Goal: Task Accomplishment & Management: Use online tool/utility

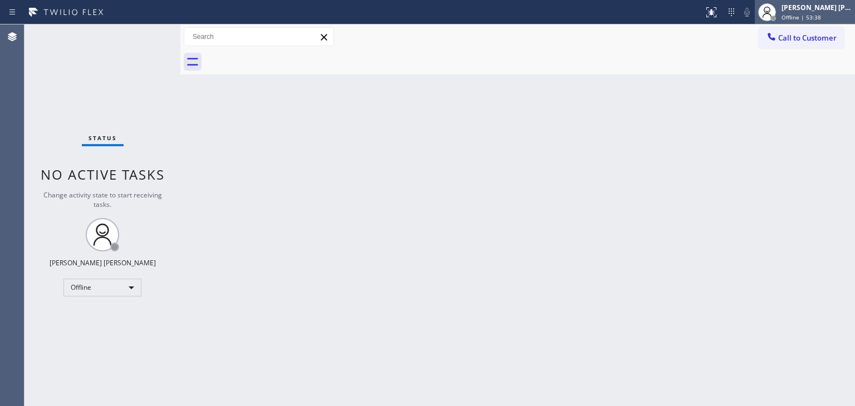
click at [805, 14] on span "Offline | 53:38" at bounding box center [801, 17] width 40 height 8
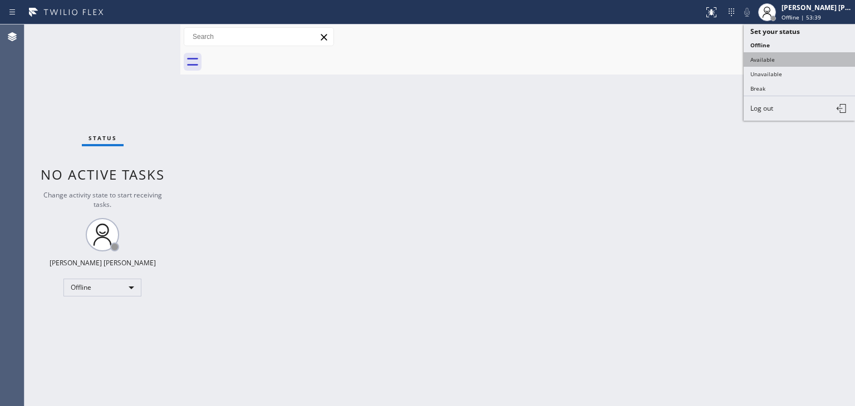
click at [774, 58] on button "Available" at bounding box center [799, 59] width 111 height 14
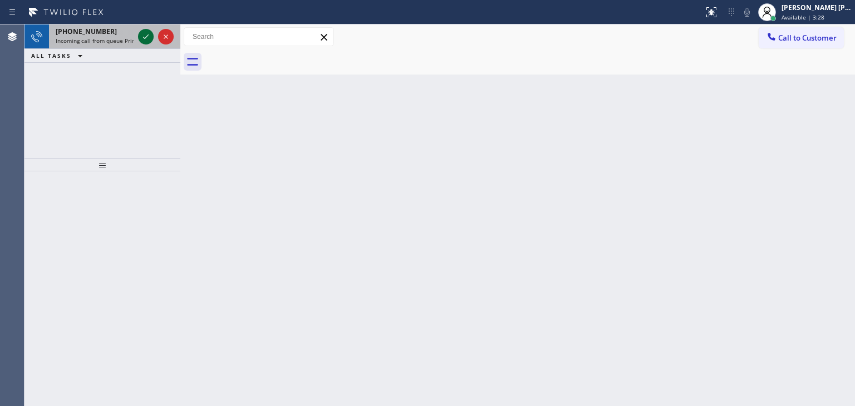
click at [151, 36] on icon at bounding box center [145, 36] width 13 height 13
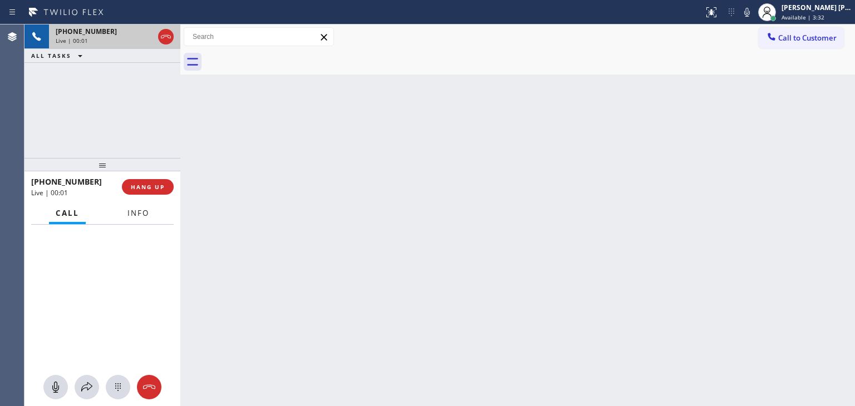
click at [124, 209] on button "Info" at bounding box center [138, 214] width 35 height 22
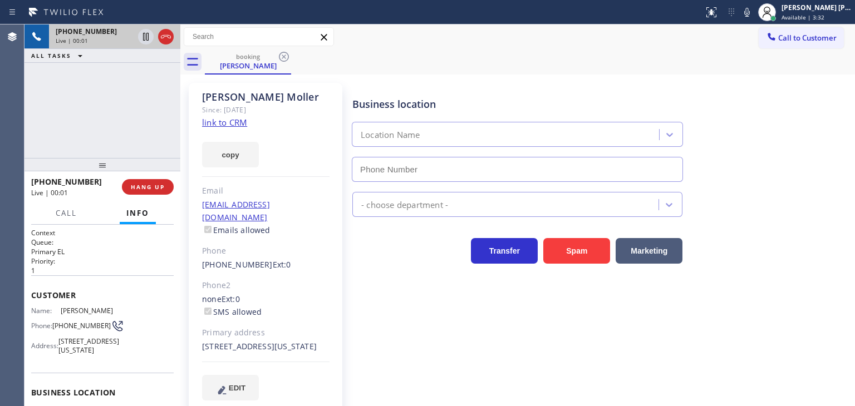
type input "(661) 426-2156"
click at [223, 123] on link "link to CRM" at bounding box center [224, 122] width 45 height 11
click at [791, 252] on div "Transfer Spam Marketing" at bounding box center [601, 246] width 502 height 36
click at [750, 12] on icon at bounding box center [747, 12] width 6 height 9
click at [818, 17] on span "Available | 5:57" at bounding box center [802, 17] width 43 height 8
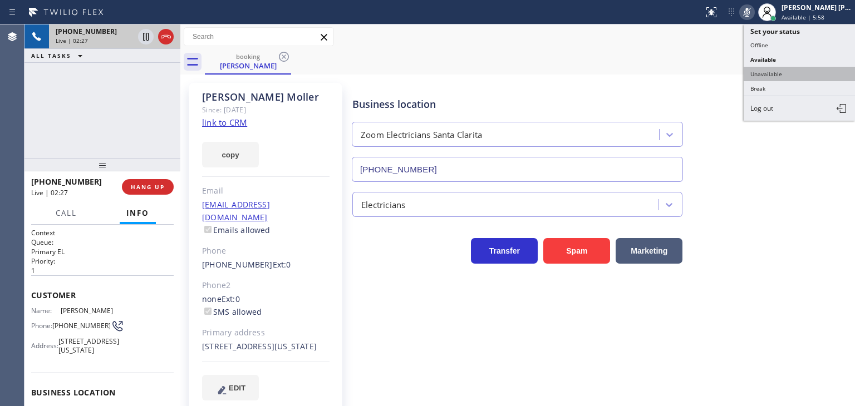
click at [799, 71] on button "Unavailable" at bounding box center [799, 74] width 111 height 14
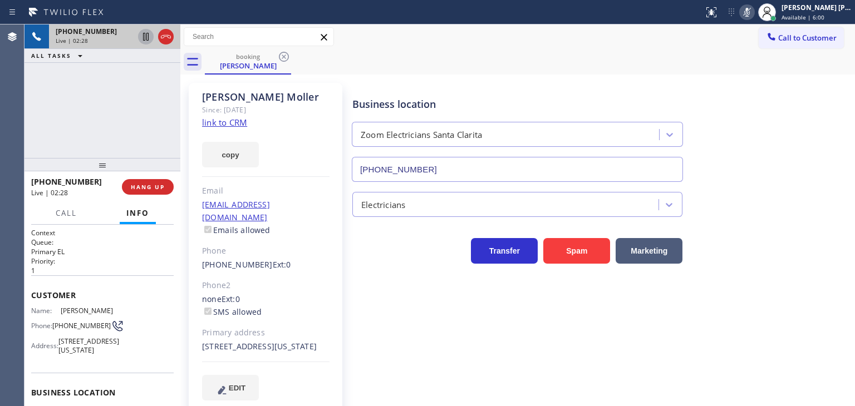
click at [148, 35] on icon at bounding box center [146, 37] width 6 height 8
click at [754, 11] on icon at bounding box center [746, 12] width 13 height 13
click at [145, 34] on icon at bounding box center [146, 37] width 8 height 8
click at [754, 16] on icon at bounding box center [746, 12] width 13 height 13
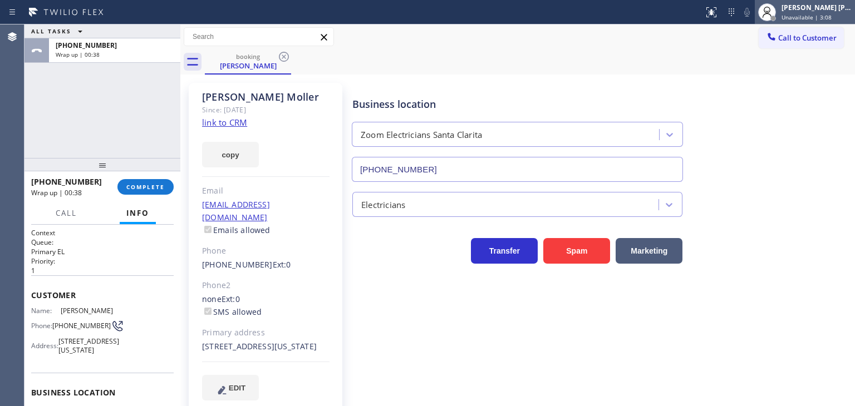
drag, startPoint x: 824, startPoint y: 14, endPoint x: 818, endPoint y: 19, distance: 7.6
click at [824, 14] on span "Unavailable | 3:08" at bounding box center [806, 17] width 50 height 8
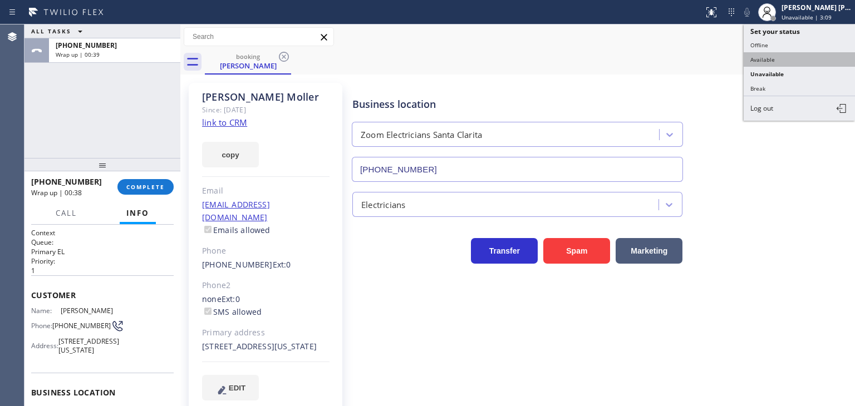
click at [777, 53] on button "Available" at bounding box center [799, 59] width 111 height 14
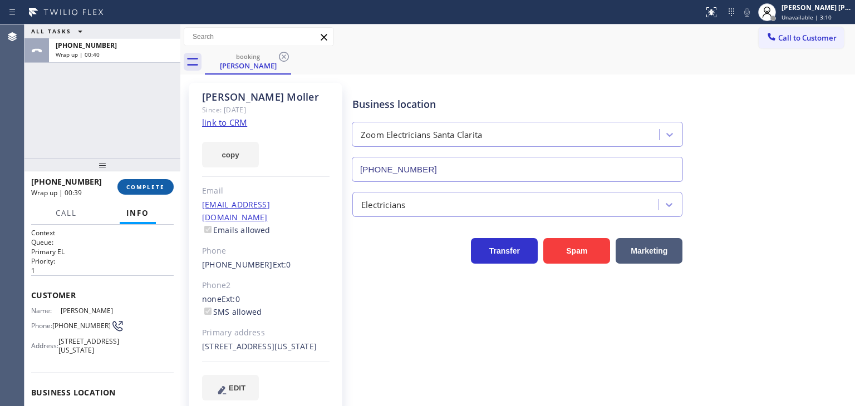
click at [136, 188] on span "COMPLETE" at bounding box center [145, 187] width 38 height 8
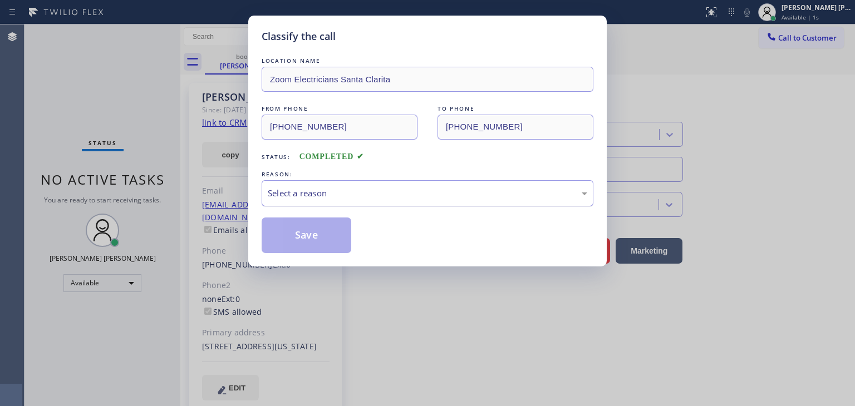
click at [360, 201] on div "Select a reason" at bounding box center [428, 193] width 332 height 26
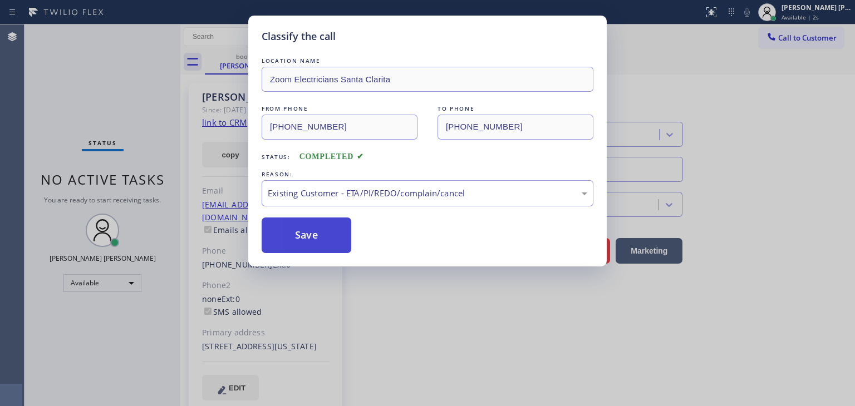
click at [320, 237] on button "Save" at bounding box center [307, 236] width 90 height 36
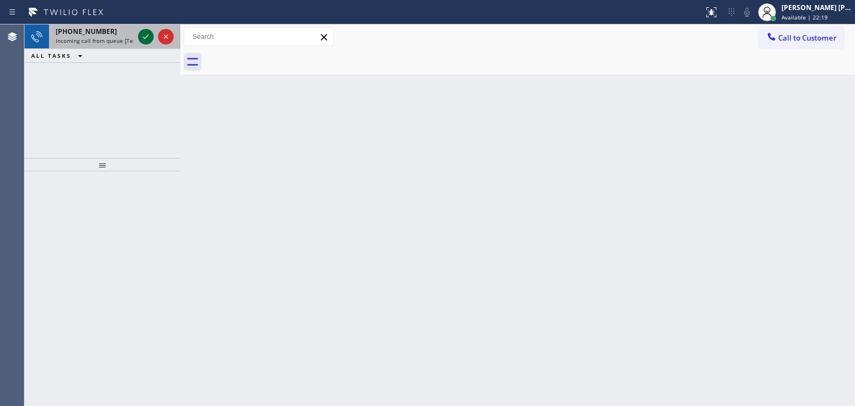
click at [147, 38] on icon at bounding box center [145, 36] width 13 height 13
click at [145, 35] on icon at bounding box center [145, 36] width 13 height 13
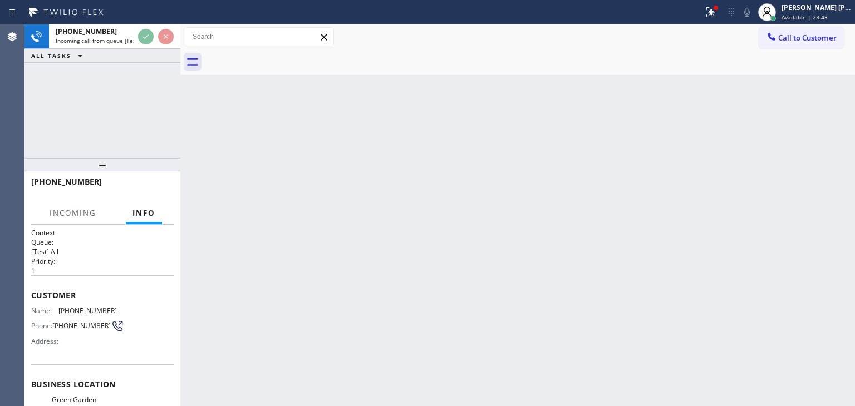
scroll to position [79, 0]
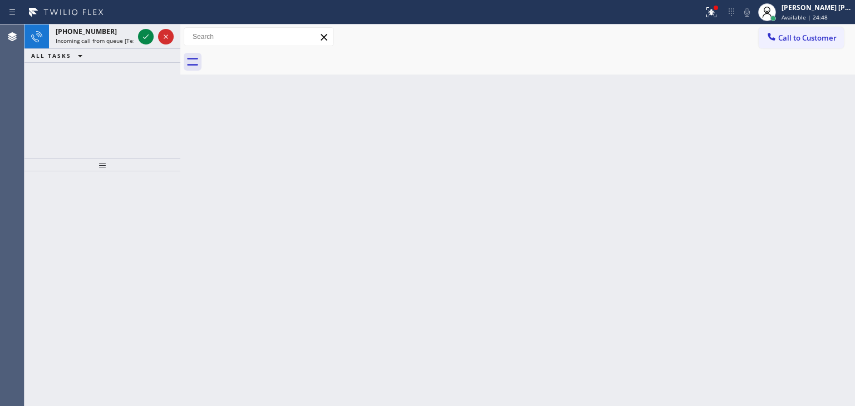
drag, startPoint x: 156, startPoint y: 44, endPoint x: 151, endPoint y: 51, distance: 8.5
click at [156, 48] on div at bounding box center [156, 36] width 40 height 24
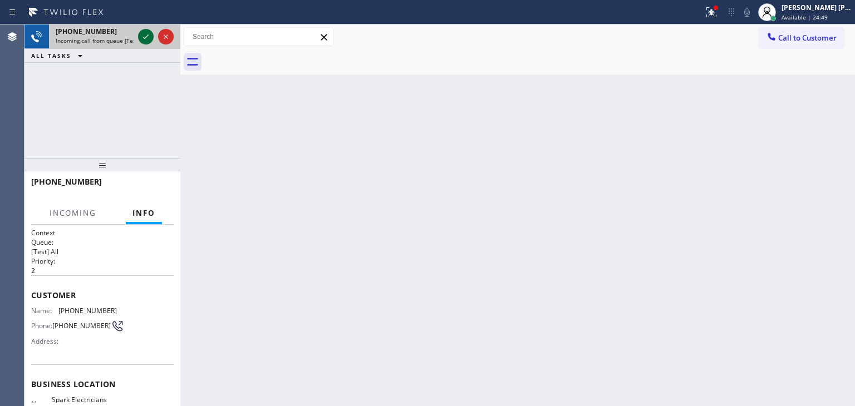
click at [145, 32] on icon at bounding box center [145, 36] width 13 height 13
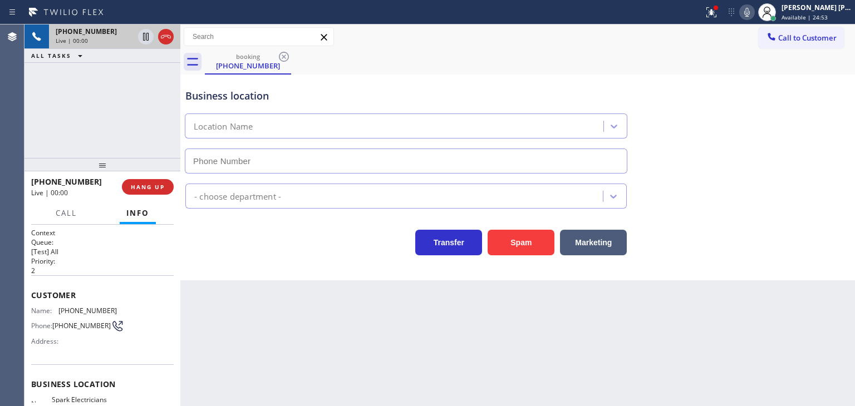
type input "(213) 377-6437"
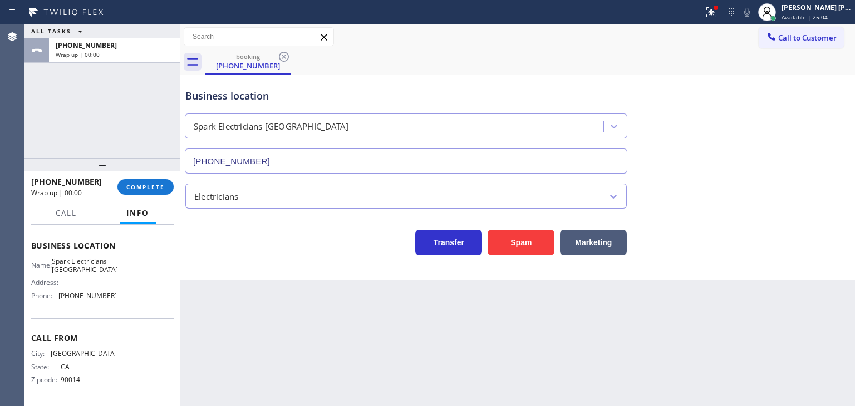
click at [854, 147] on div "Business location Spark Electricians Pasadena (213) 377-6437 Electricians Trans…" at bounding box center [517, 178] width 675 height 206
click at [718, 13] on icon at bounding box center [711, 12] width 13 height 13
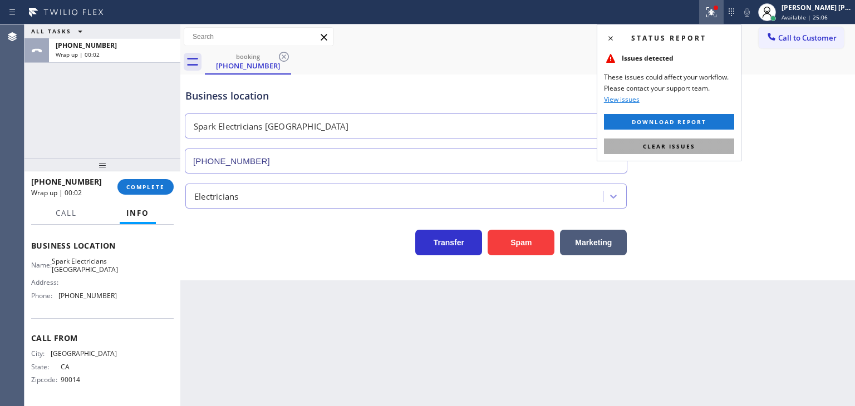
click at [687, 147] on span "Clear issues" at bounding box center [669, 146] width 52 height 8
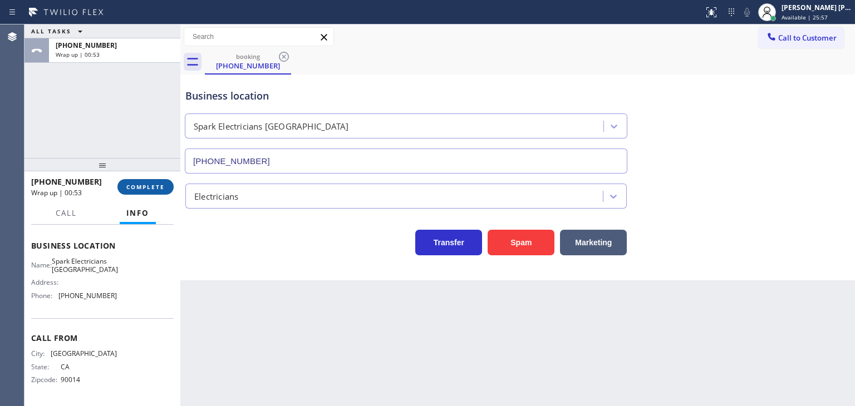
click at [154, 185] on span "COMPLETE" at bounding box center [145, 187] width 38 height 8
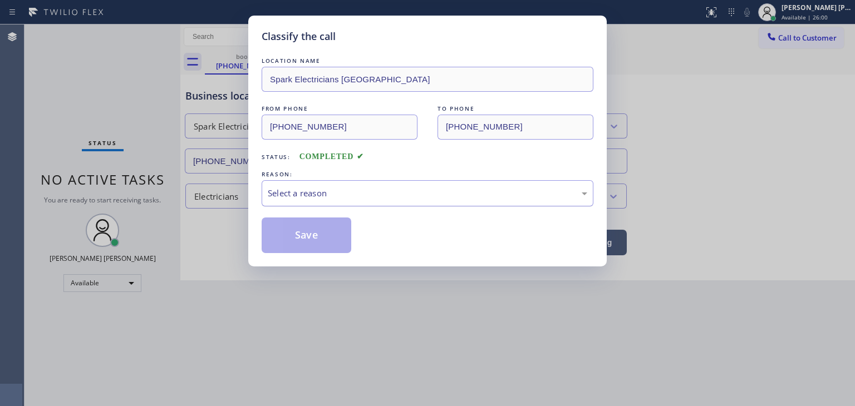
click at [357, 192] on div "Select a reason" at bounding box center [427, 193] width 319 height 13
click at [312, 232] on button "Save" at bounding box center [307, 236] width 90 height 36
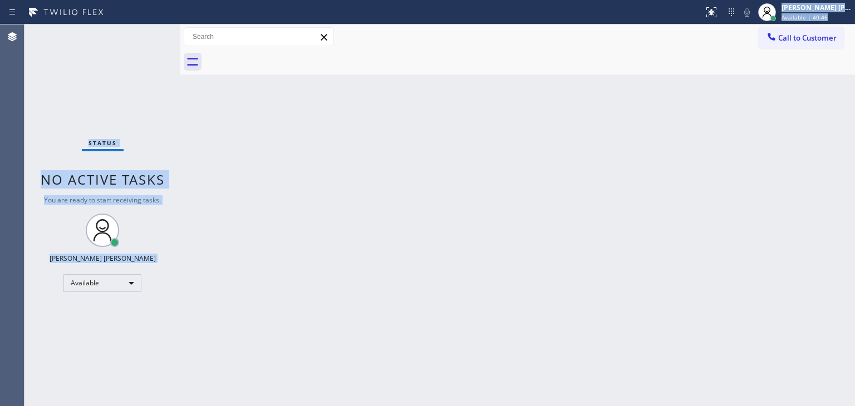
drag, startPoint x: 193, startPoint y: 18, endPoint x: 33, endPoint y: 292, distance: 316.5
click at [33, 292] on div "Status report No issues detected If you experience an issue, please download th…" at bounding box center [427, 203] width 855 height 406
drag, startPoint x: 126, startPoint y: 61, endPoint x: 126, endPoint y: 45, distance: 16.1
click at [126, 61] on div "Status No active tasks You are ready to start receiving tasks. Edel John Suson …" at bounding box center [102, 215] width 156 height 382
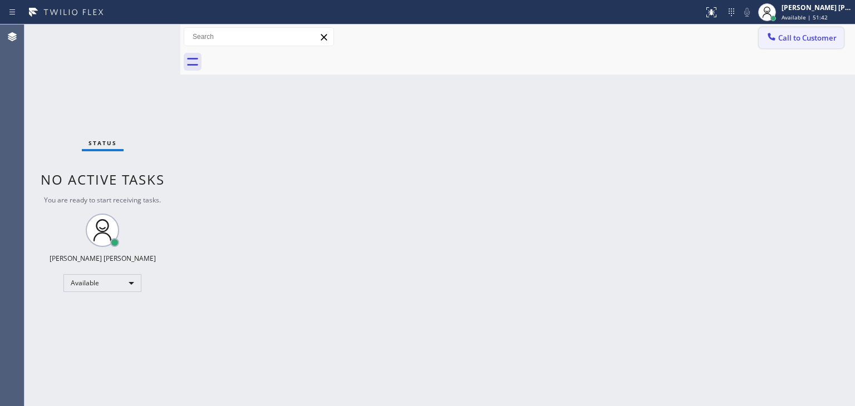
drag, startPoint x: 767, startPoint y: 156, endPoint x: 813, endPoint y: 34, distance: 130.1
click at [766, 155] on div "Back to Dashboard Change Sender ID Customers Technicians Select a contact Outbo…" at bounding box center [517, 215] width 675 height 382
click at [819, 21] on div "Edel John Suson Available | 51:43" at bounding box center [817, 11] width 76 height 19
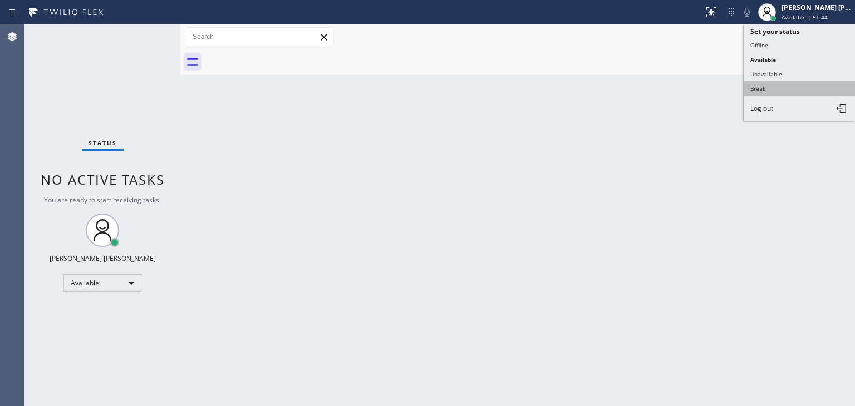
click at [792, 85] on button "Break" at bounding box center [799, 88] width 111 height 14
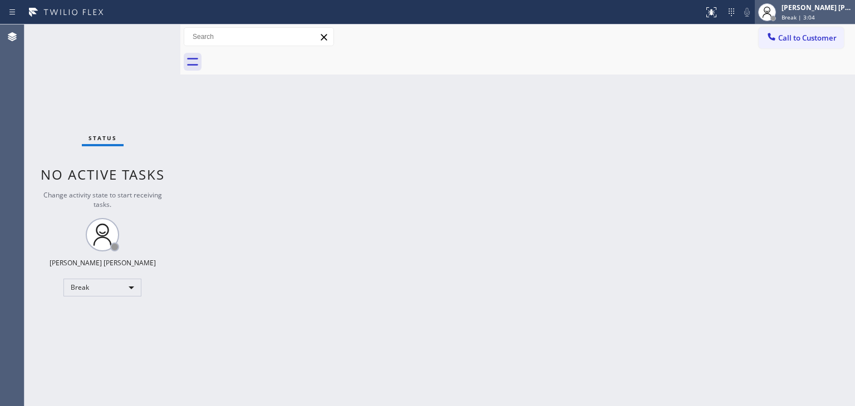
click at [823, 11] on div "Edel John Suson" at bounding box center [816, 7] width 70 height 9
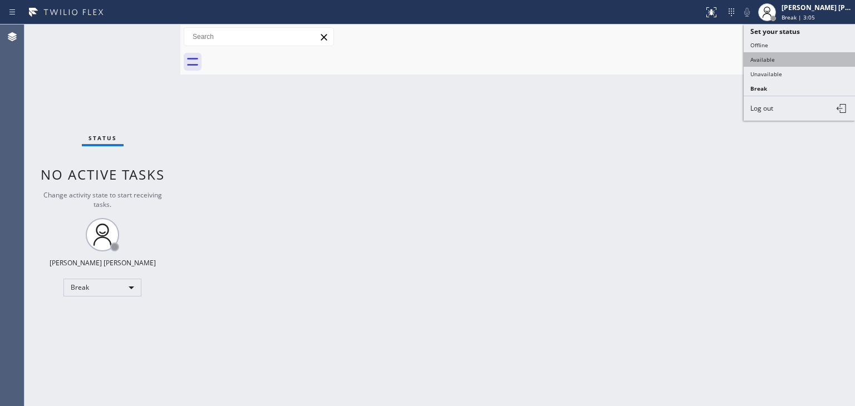
click at [788, 56] on button "Available" at bounding box center [799, 59] width 111 height 14
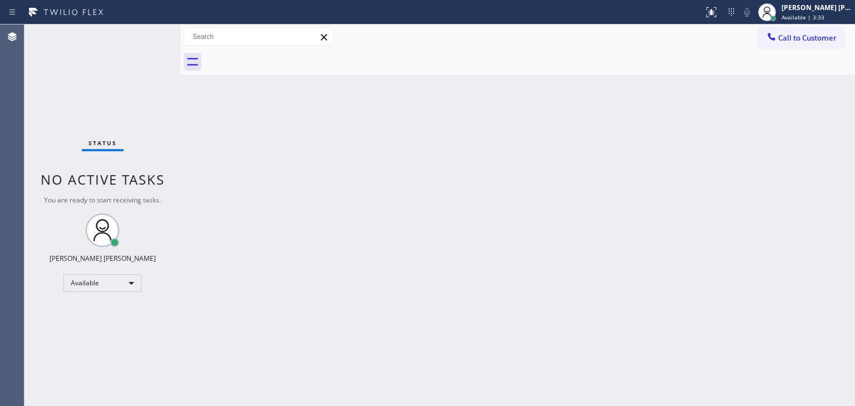
click at [109, 66] on div "Status No active tasks You are ready to start receiving tasks. Edel John Suson …" at bounding box center [102, 215] width 156 height 382
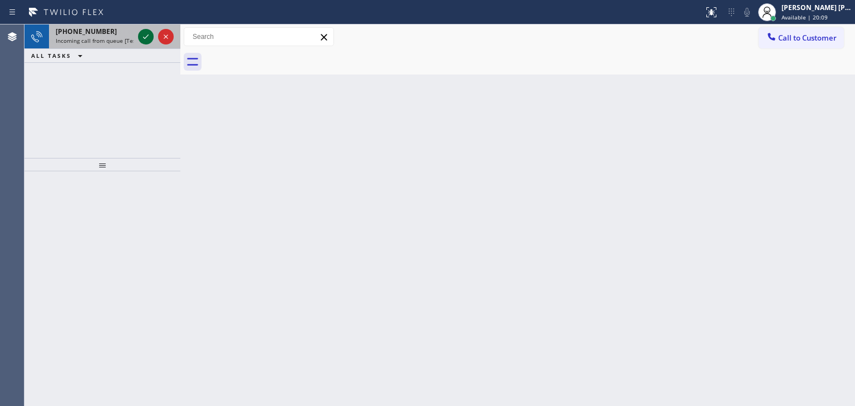
click at [147, 38] on icon at bounding box center [145, 36] width 13 height 13
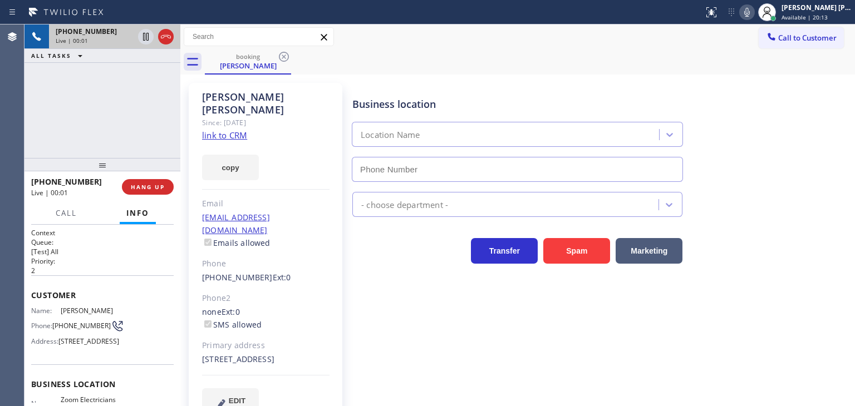
type input "(310) 388-4071"
click at [233, 130] on link "link to CRM" at bounding box center [224, 135] width 45 height 11
click at [754, 16] on icon at bounding box center [746, 12] width 13 height 13
click at [754, 11] on icon at bounding box center [746, 12] width 13 height 13
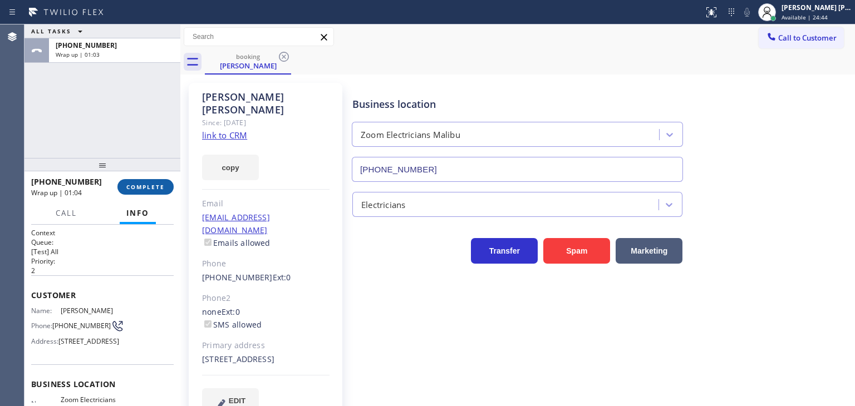
click at [153, 188] on span "COMPLETE" at bounding box center [145, 187] width 38 height 8
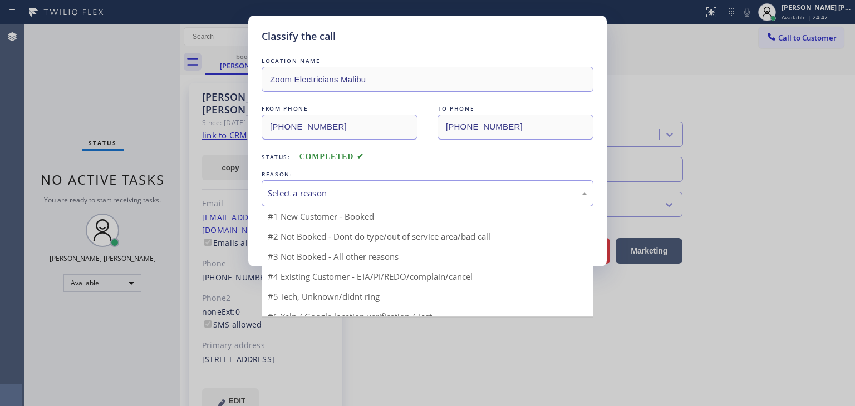
click at [300, 196] on div "Select a reason" at bounding box center [427, 193] width 319 height 13
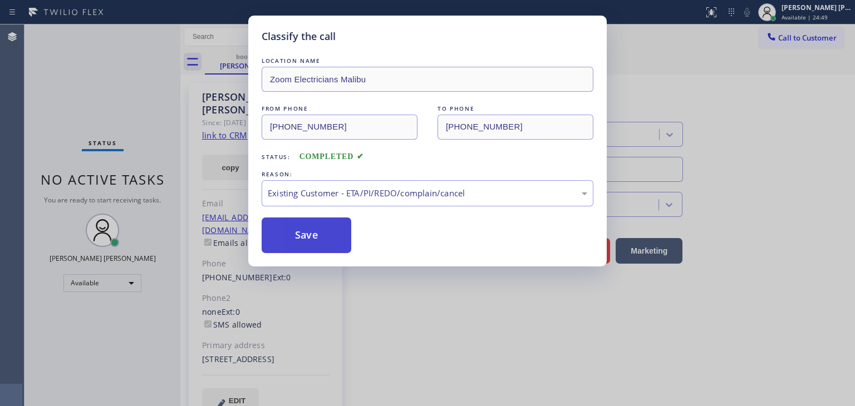
click at [301, 234] on button "Save" at bounding box center [307, 236] width 90 height 36
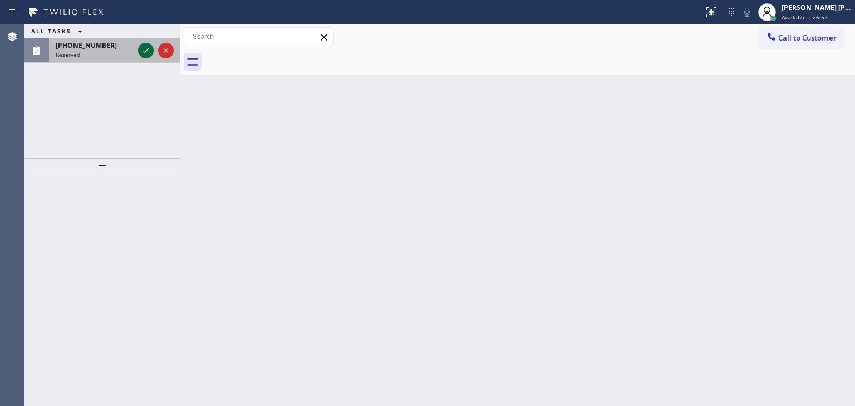
click at [150, 55] on icon at bounding box center [145, 50] width 13 height 13
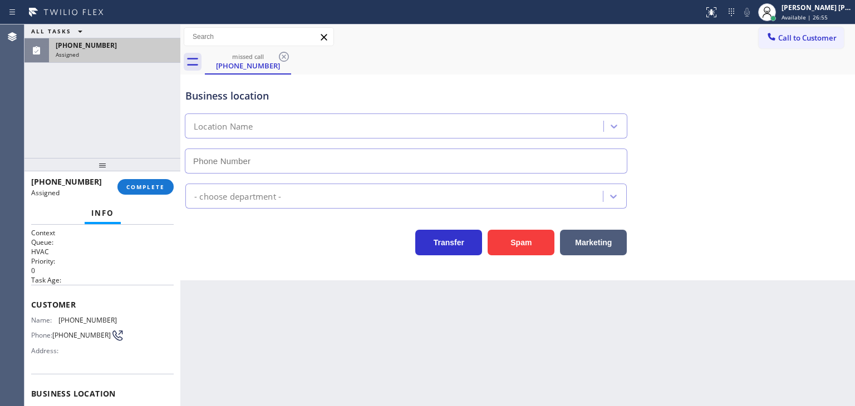
type input "(682) 424-7197"
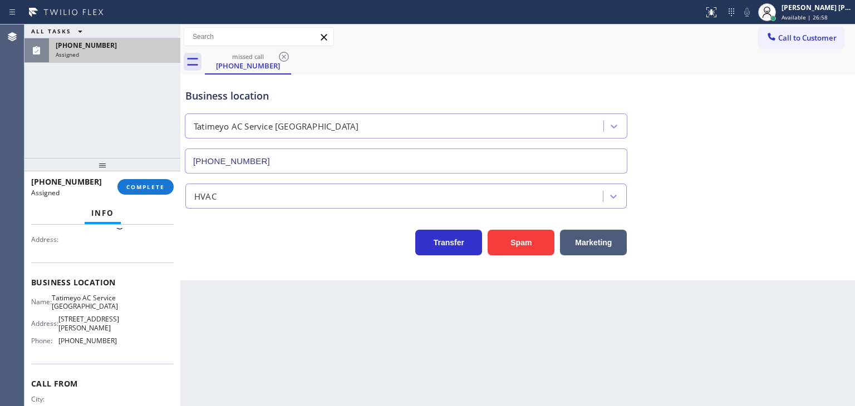
scroll to position [56, 0]
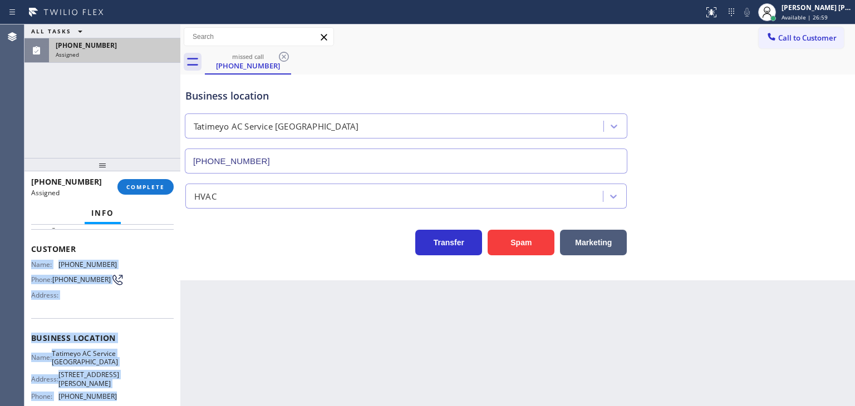
drag, startPoint x: 107, startPoint y: 348, endPoint x: 27, endPoint y: 257, distance: 121.4
click at [27, 257] on div "Context Queue: HVAC Priority: 0 Task Age: Customer Name: (601) 510-2992 Phone: …" at bounding box center [102, 315] width 156 height 181
copy div "Name: (601) 510-2992 Phone: (601) 510-2992 Address: Business location Name: Tat…"
click at [141, 192] on button "COMPLETE" at bounding box center [145, 187] width 56 height 16
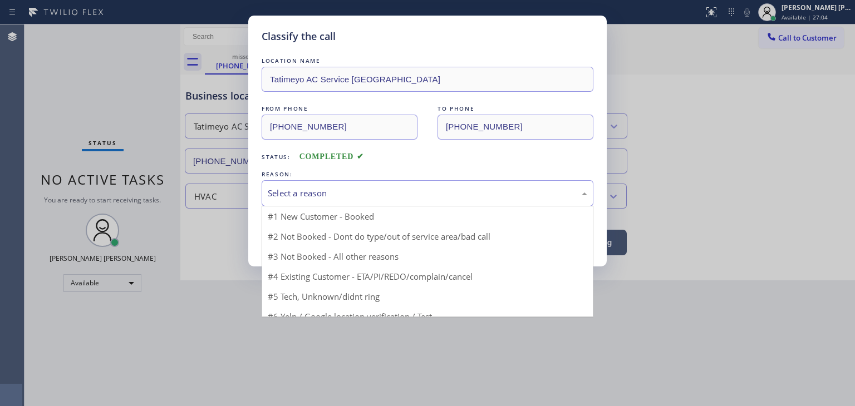
click at [319, 190] on div "Select a reason" at bounding box center [427, 193] width 319 height 13
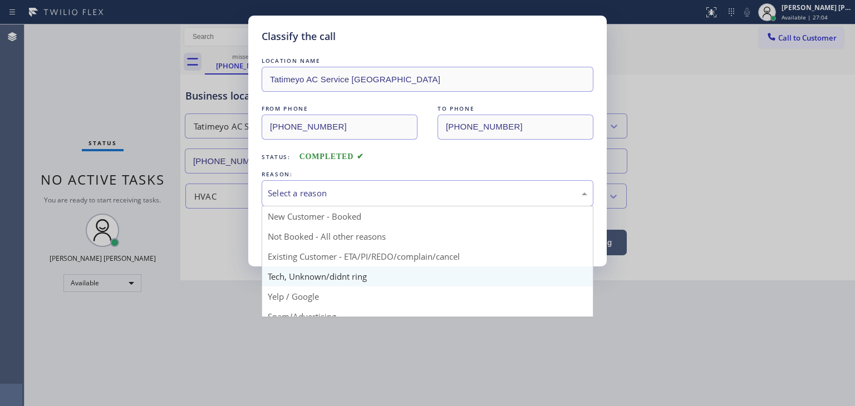
scroll to position [56, 0]
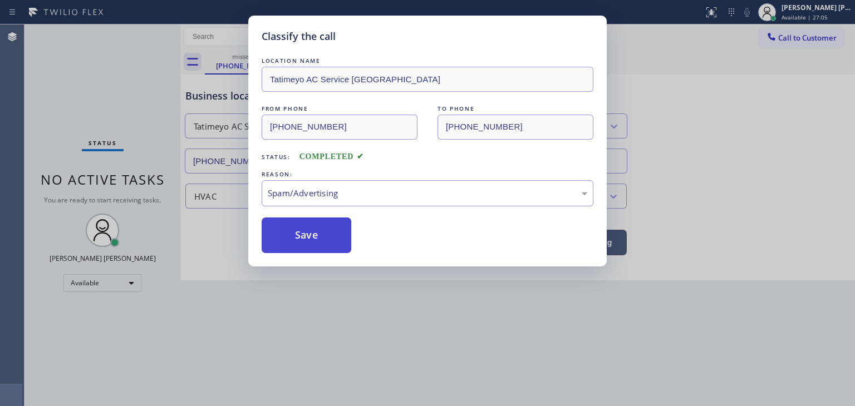
click at [311, 235] on button "Save" at bounding box center [307, 236] width 90 height 36
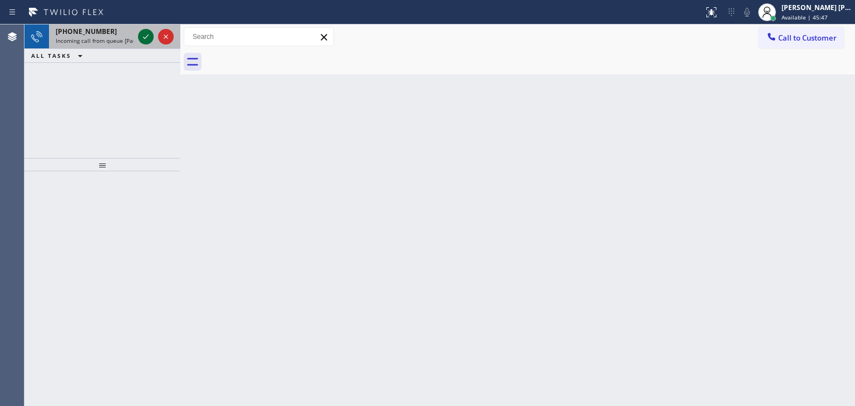
click at [147, 36] on icon at bounding box center [145, 36] width 13 height 13
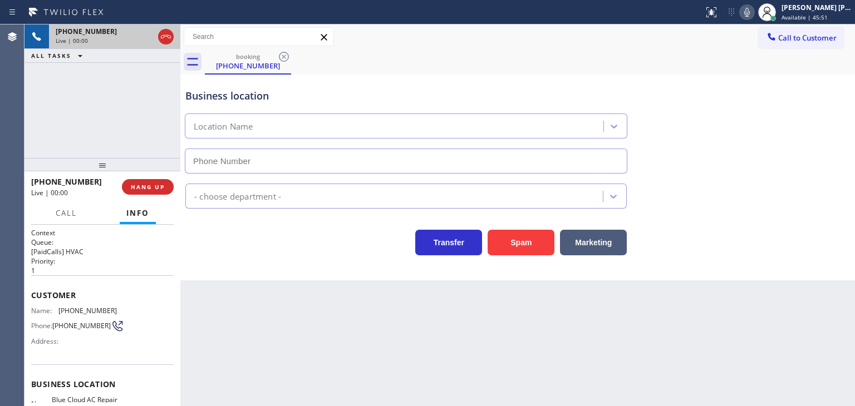
type input "(619) 330-0111"
click at [754, 17] on icon at bounding box center [746, 12] width 13 height 13
click at [751, 9] on rect at bounding box center [747, 11] width 8 height 8
click at [754, 13] on icon at bounding box center [746, 12] width 13 height 13
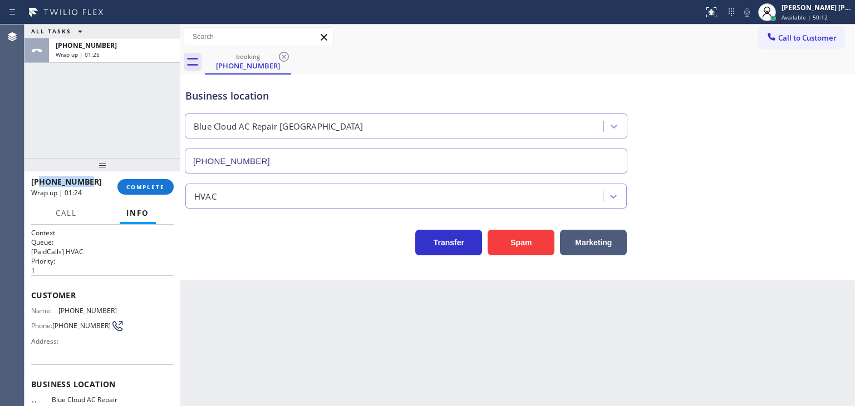
drag, startPoint x: 93, startPoint y: 180, endPoint x: 40, endPoint y: 185, distance: 53.7
click at [40, 185] on div "+18083660702" at bounding box center [70, 181] width 78 height 11
copy span "8083660702"
click at [830, 8] on div "Edel John Suson" at bounding box center [816, 7] width 70 height 9
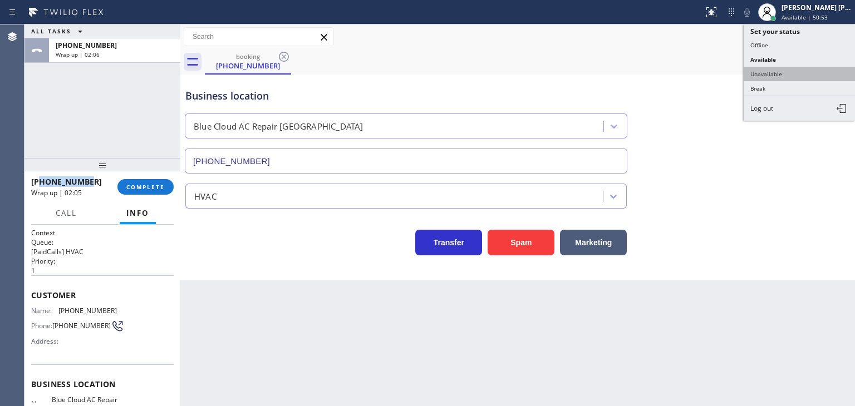
click at [787, 70] on button "Unavailable" at bounding box center [799, 74] width 111 height 14
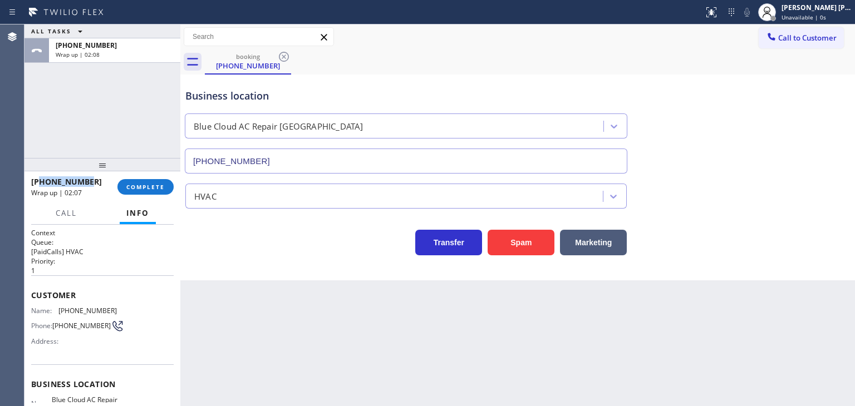
scroll to position [56, 0]
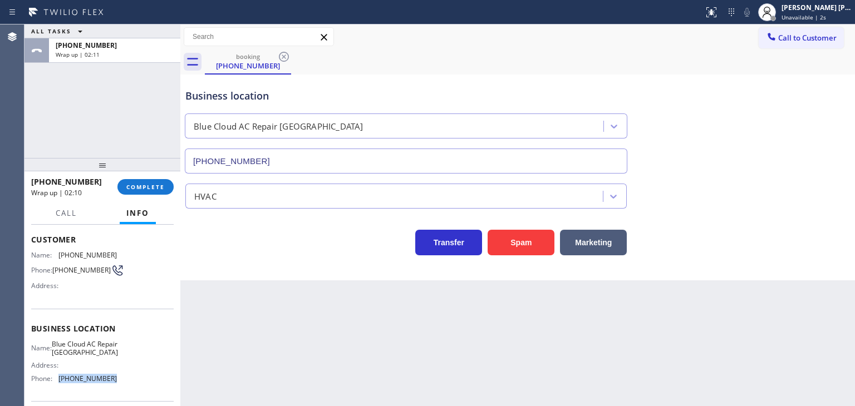
drag, startPoint x: 119, startPoint y: 389, endPoint x: 59, endPoint y: 387, distance: 59.6
click at [59, 387] on div "Name: Blue Cloud AC Repair Spring Valley Address: Phone: (619) 330-0111" at bounding box center [102, 364] width 142 height 48
copy span "(619) 330-0111"
click at [154, 194] on button "COMPLETE" at bounding box center [145, 187] width 56 height 16
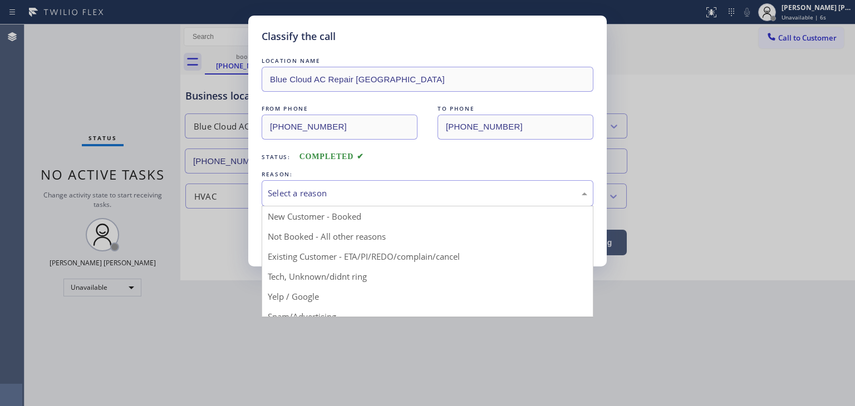
click at [305, 192] on div "Select a reason" at bounding box center [427, 193] width 319 height 13
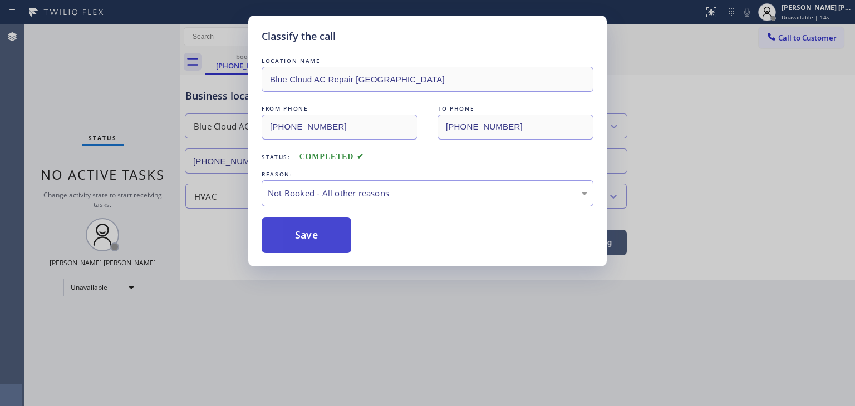
click at [322, 233] on button "Save" at bounding box center [307, 236] width 90 height 36
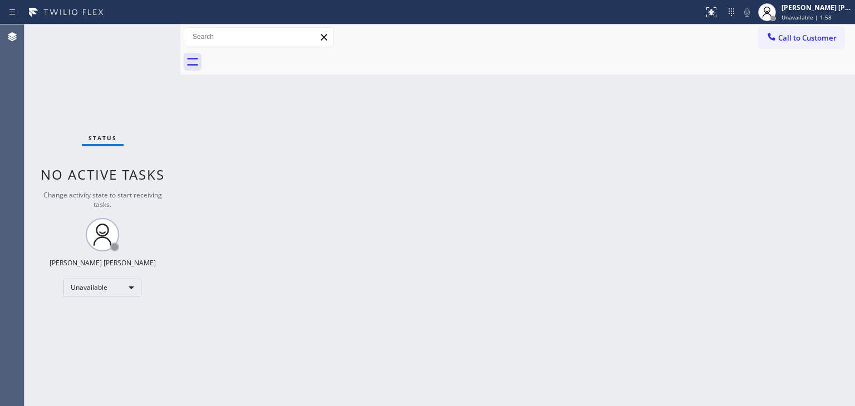
click at [836, 26] on div "Call to Customer Outbound call Location Search location Your caller id phone nu…" at bounding box center [517, 36] width 675 height 25
click at [834, 10] on div "Edel John Suson" at bounding box center [816, 7] width 70 height 9
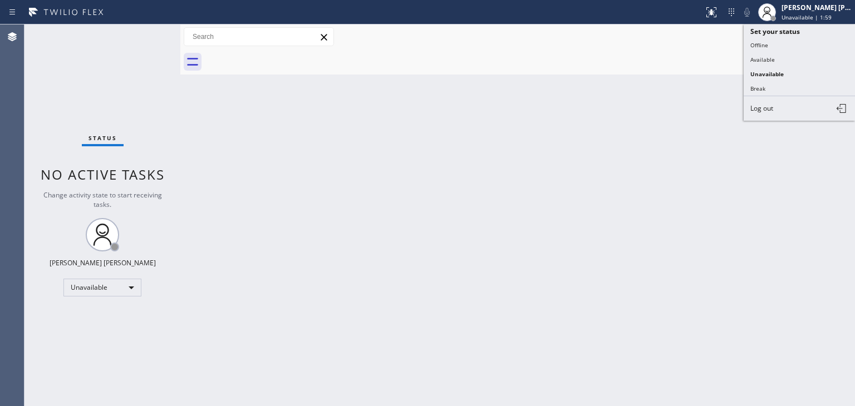
click at [764, 55] on button "Available" at bounding box center [799, 59] width 111 height 14
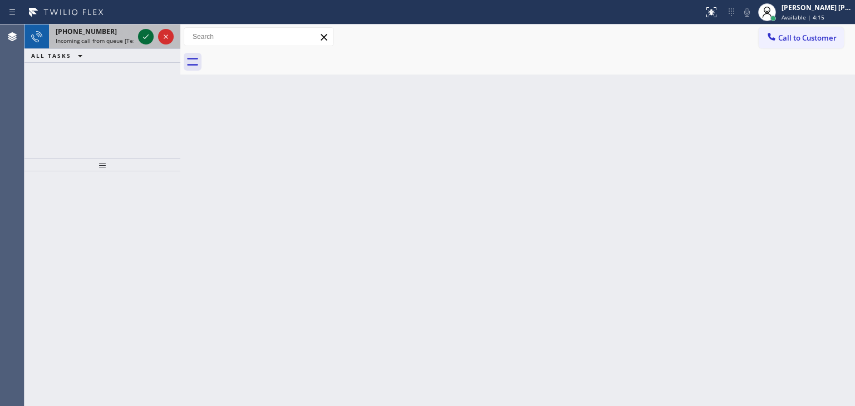
click at [148, 32] on icon at bounding box center [145, 36] width 13 height 13
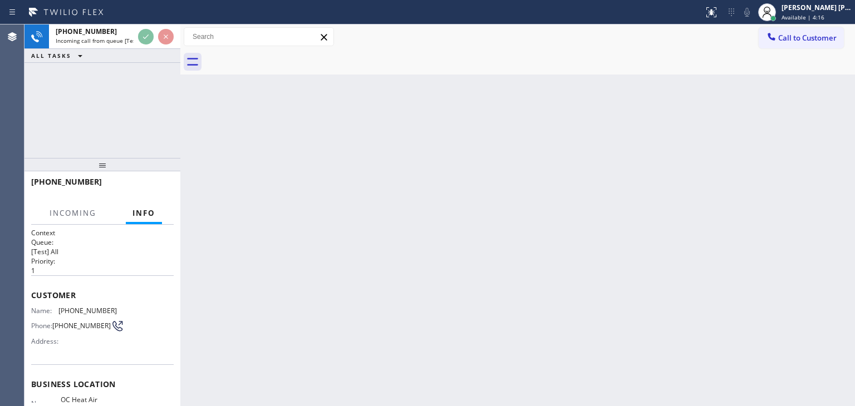
scroll to position [56, 0]
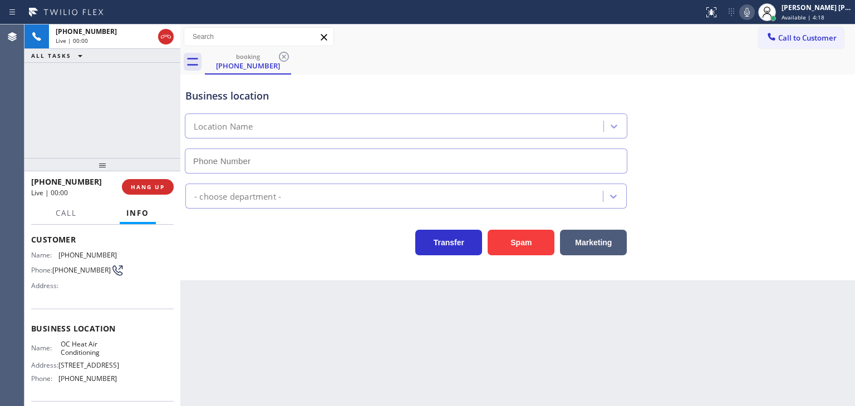
type input "(657) 325-2173"
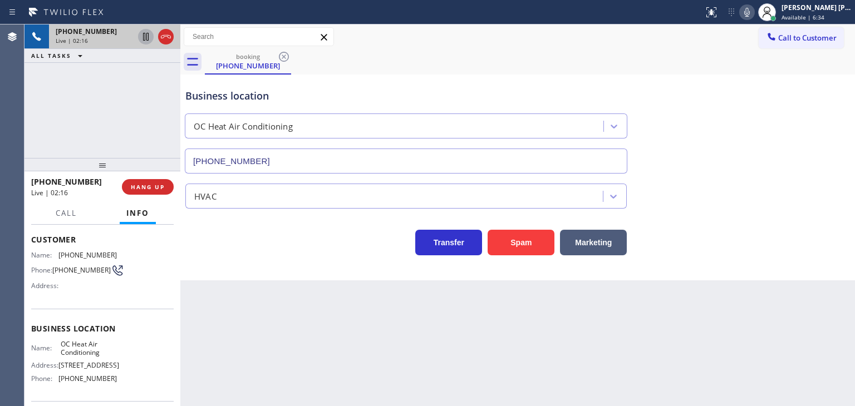
click at [147, 38] on icon at bounding box center [145, 36] width 13 height 13
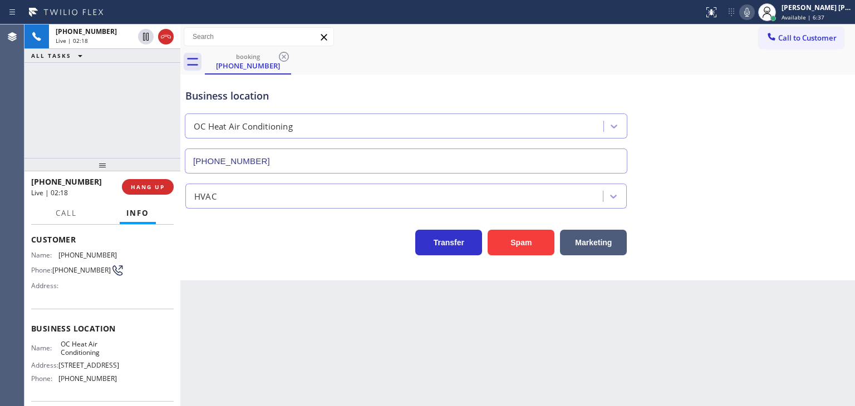
click at [754, 12] on icon at bounding box center [746, 12] width 13 height 13
drag, startPoint x: 815, startPoint y: 3, endPoint x: 799, endPoint y: 28, distance: 30.0
click at [815, 4] on div "Edel John Suson" at bounding box center [816, 7] width 70 height 9
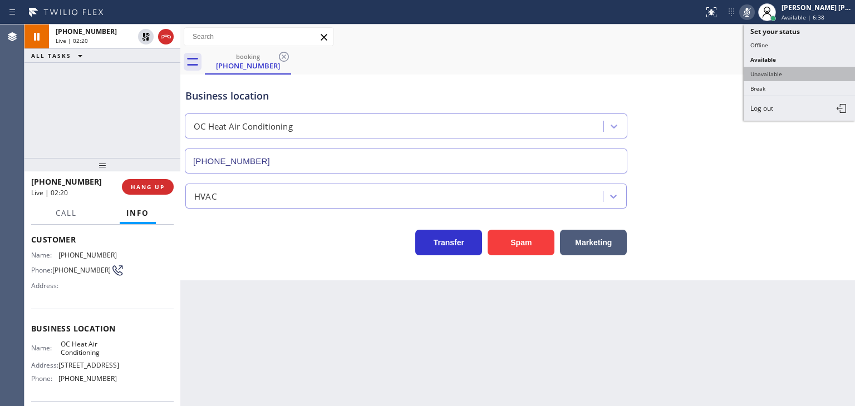
click at [782, 72] on button "Unavailable" at bounding box center [799, 74] width 111 height 14
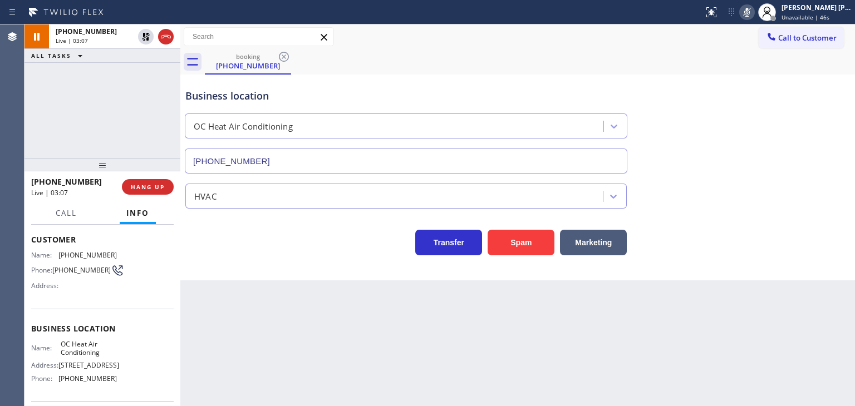
click at [750, 12] on icon at bounding box center [747, 12] width 6 height 9
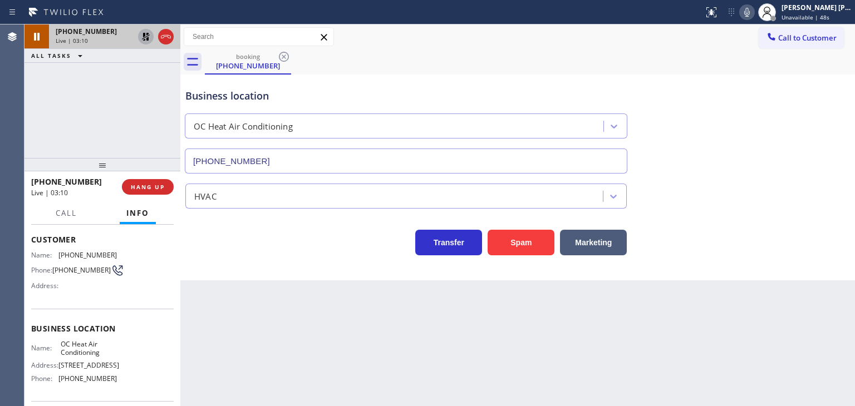
click at [147, 36] on icon at bounding box center [145, 36] width 13 height 13
click at [831, 13] on span "Unavailable | 1:19" at bounding box center [806, 17] width 50 height 8
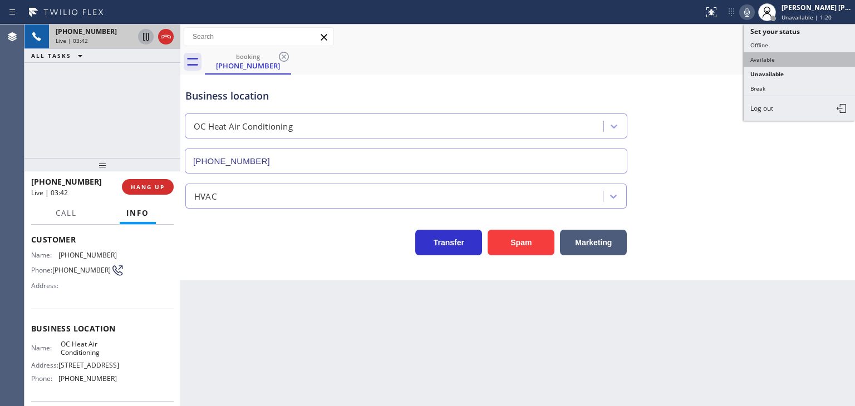
click at [795, 60] on button "Available" at bounding box center [799, 59] width 111 height 14
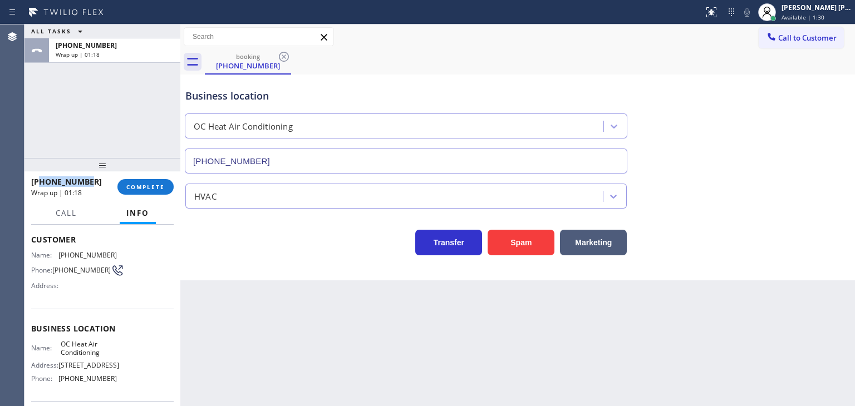
drag, startPoint x: 88, startPoint y: 183, endPoint x: 40, endPoint y: 183, distance: 47.9
click at [40, 183] on div "+17148657673" at bounding box center [70, 181] width 78 height 11
copy span "7148657673"
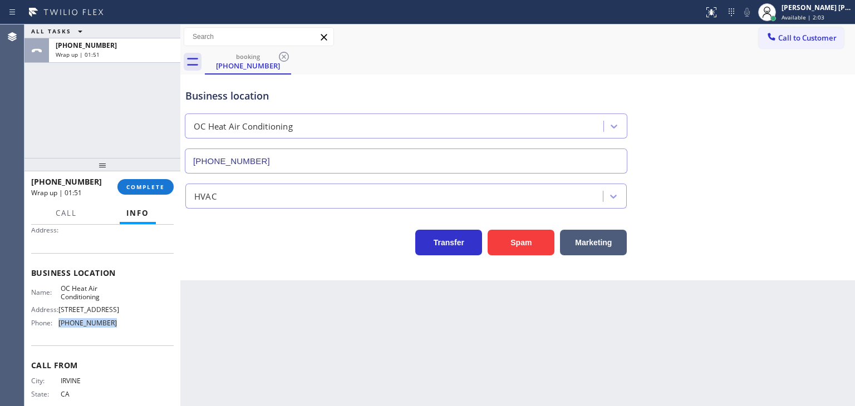
drag, startPoint x: 121, startPoint y: 337, endPoint x: 56, endPoint y: 335, distance: 65.7
click at [56, 332] on div "Name: OC Heat Air Conditioning Address: 8479 San Clemente Way Phone: (657) 325-…" at bounding box center [102, 308] width 142 height 48
copy div "(657) 325-2173"
click at [158, 183] on span "COMPLETE" at bounding box center [145, 187] width 38 height 8
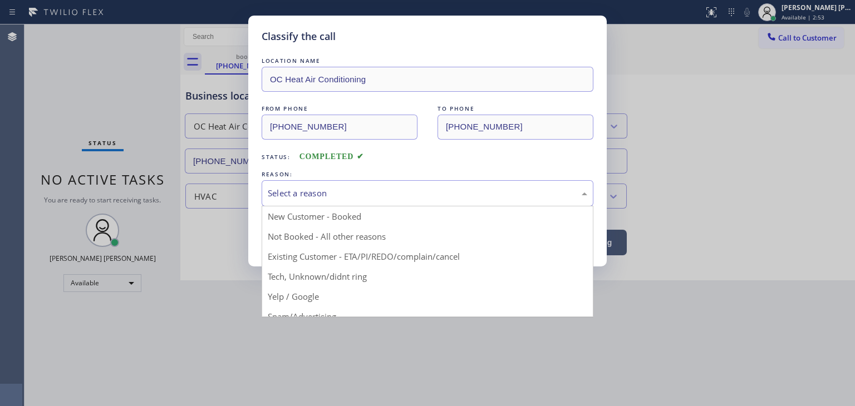
click at [283, 198] on div "Select a reason" at bounding box center [427, 193] width 319 height 13
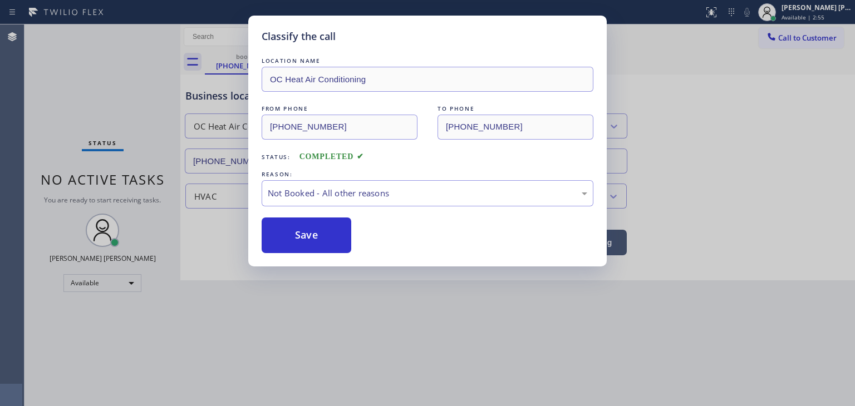
click at [324, 234] on button "Save" at bounding box center [307, 236] width 90 height 36
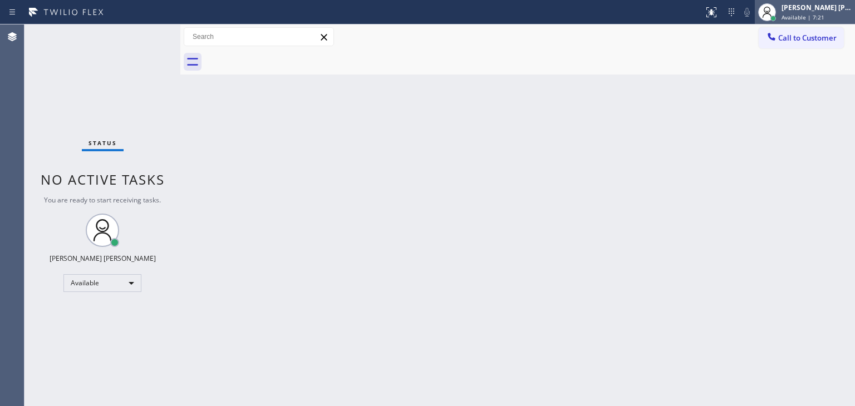
click at [826, 12] on div "Edel John Suson" at bounding box center [816, 7] width 70 height 9
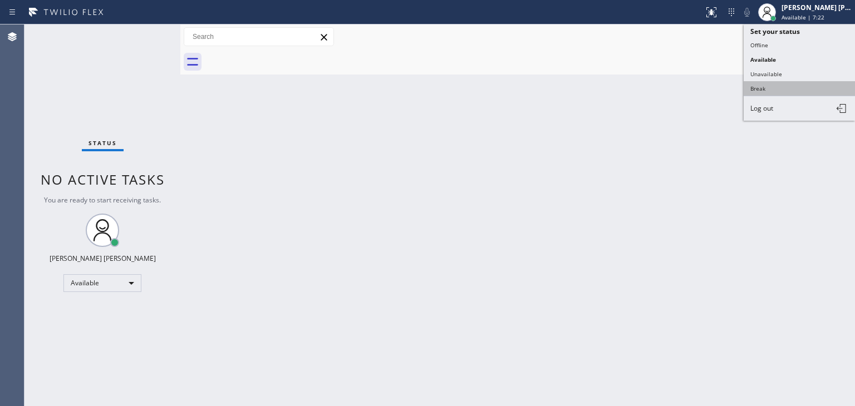
click at [784, 85] on button "Break" at bounding box center [799, 88] width 111 height 14
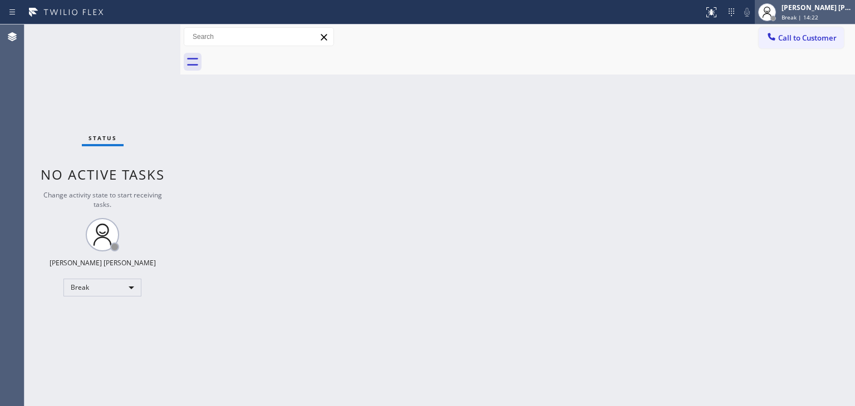
click at [818, 18] on span "Break | 14:22" at bounding box center [799, 17] width 37 height 8
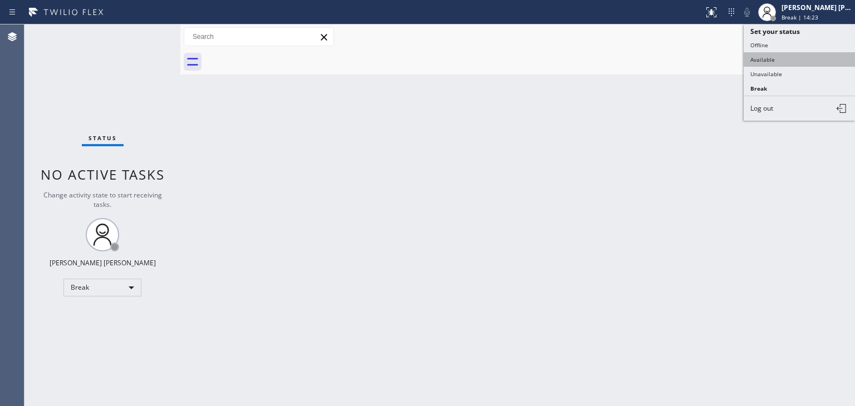
click at [792, 62] on button "Available" at bounding box center [799, 59] width 111 height 14
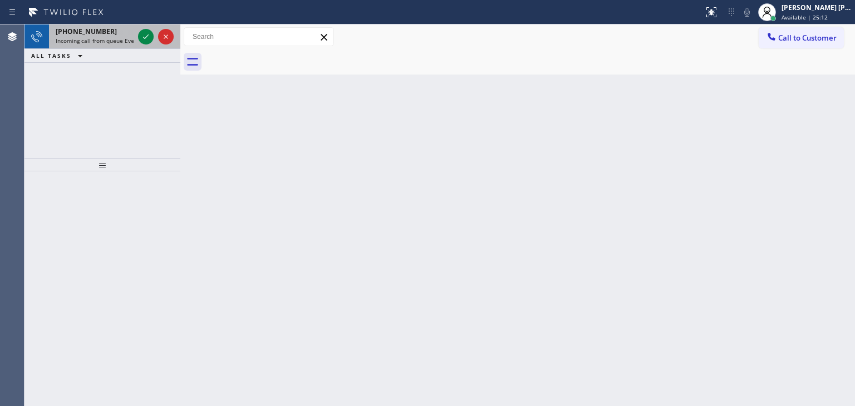
click at [154, 43] on div at bounding box center [156, 36] width 40 height 24
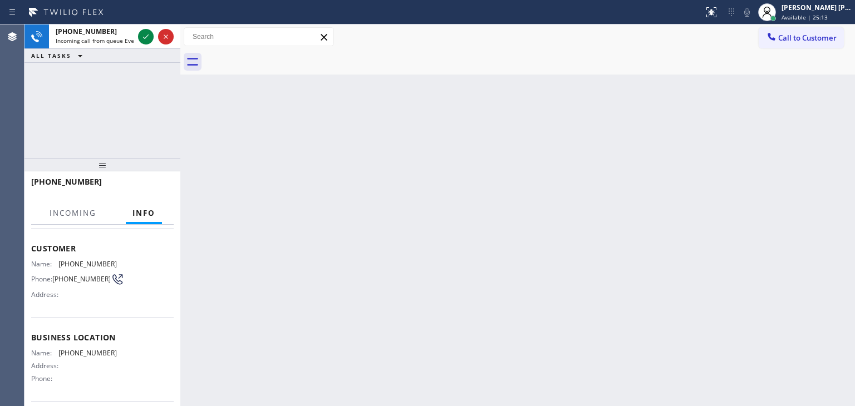
scroll to position [111, 0]
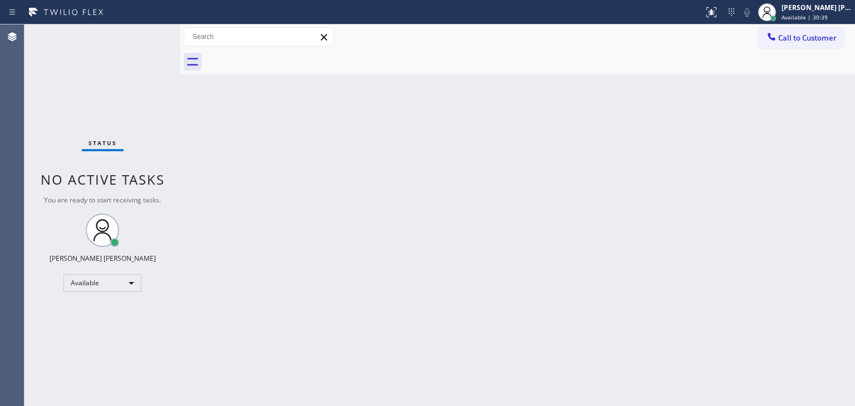
click at [148, 30] on div "Status No active tasks You are ready to start receiving tasks. Edel John Suson …" at bounding box center [102, 215] width 156 height 382
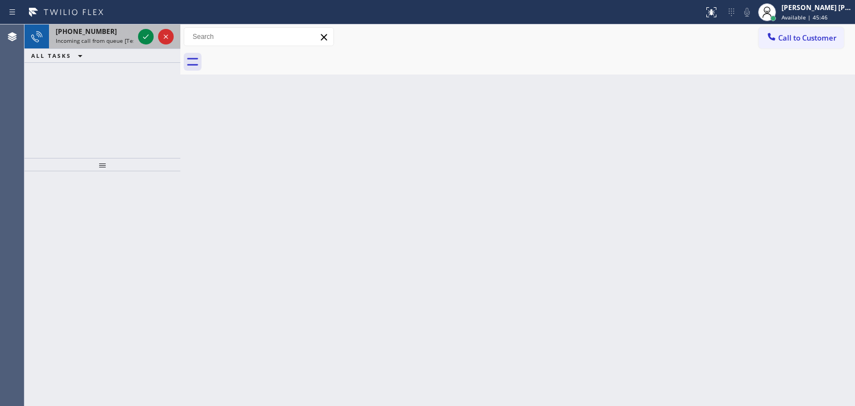
click at [154, 44] on div at bounding box center [156, 36] width 40 height 24
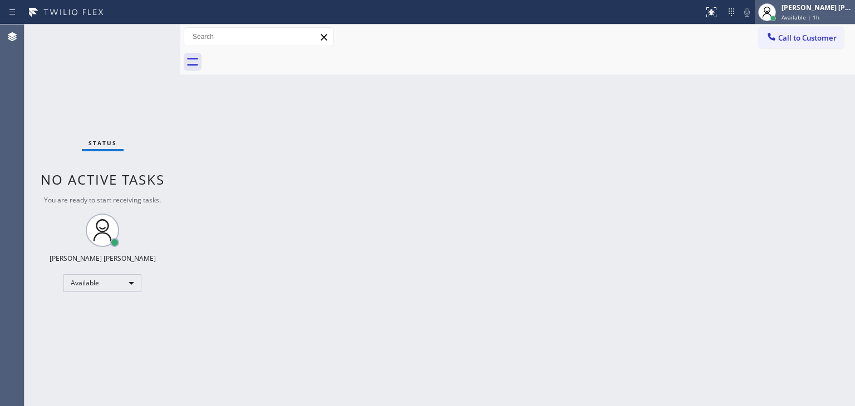
click at [823, 5] on div "Edel John Suson" at bounding box center [816, 7] width 70 height 9
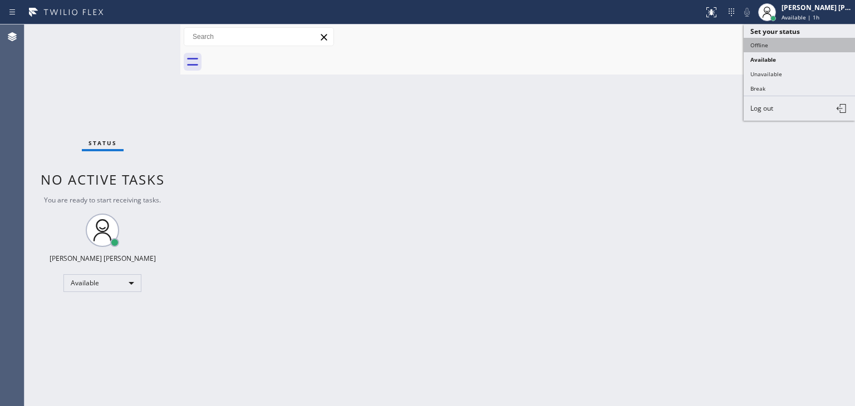
click at [790, 46] on button "Offline" at bounding box center [799, 45] width 111 height 14
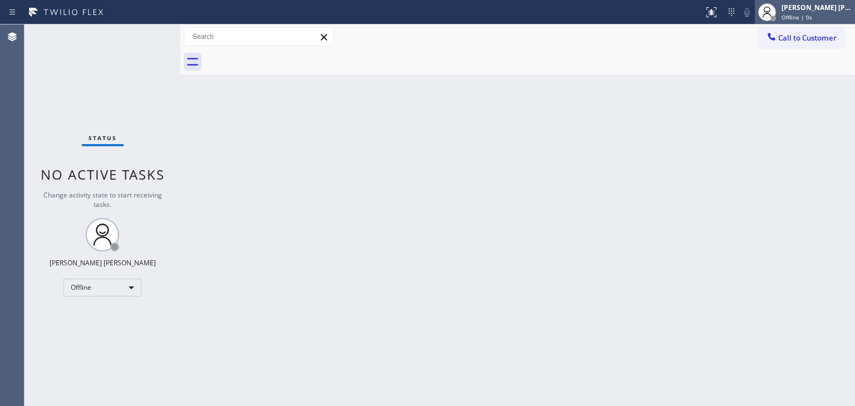
click at [812, 14] on span "Offline | 0s" at bounding box center [796, 17] width 31 height 8
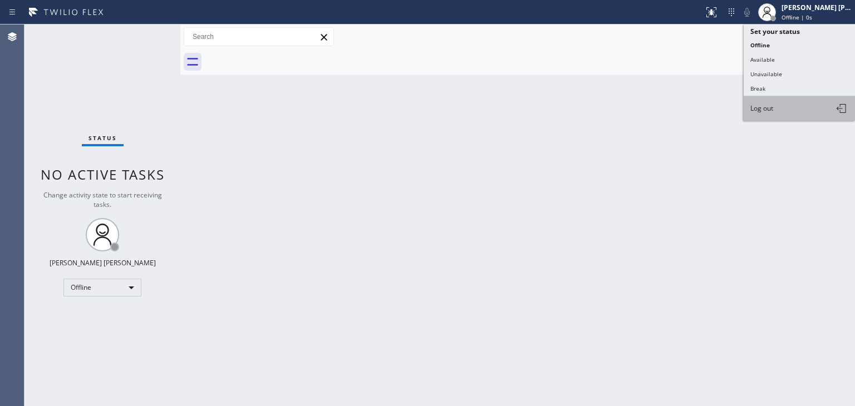
click at [766, 105] on span "Log out" at bounding box center [761, 108] width 23 height 9
